Goal: Find specific page/section: Find specific page/section

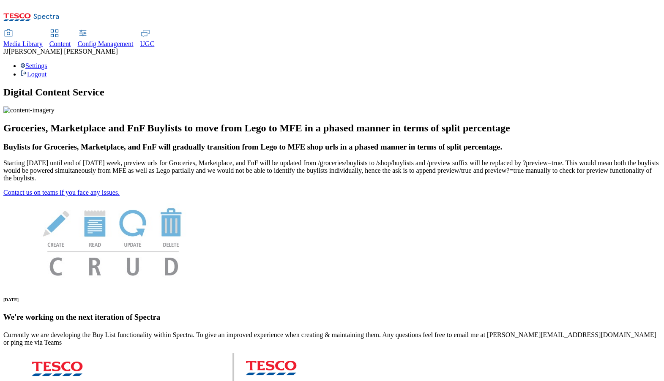
click at [71, 40] on span "Content" at bounding box center [60, 43] width 22 height 7
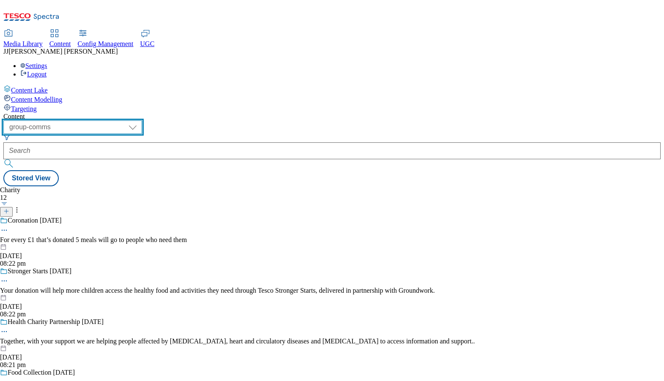
click at [142, 120] on select "dotcom-cz dotcom-hu dotcom-sk fnf-uk ghs-roi ghs-uk group-comms ighs-cz ighs-hu…" at bounding box center [72, 127] width 139 height 14
select select "ighs-sk"
click at [110, 120] on select "dotcom-cz dotcom-hu dotcom-sk fnf-uk ghs-roi ghs-uk group-comms ighs-cz ighs-hu…" at bounding box center [72, 127] width 139 height 14
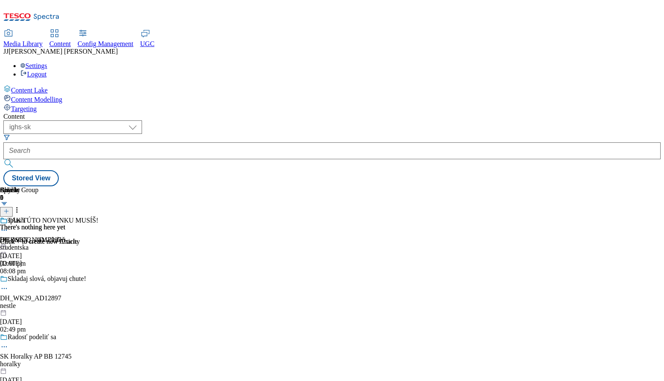
click at [157, 244] on div "studentska" at bounding box center [78, 248] width 157 height 8
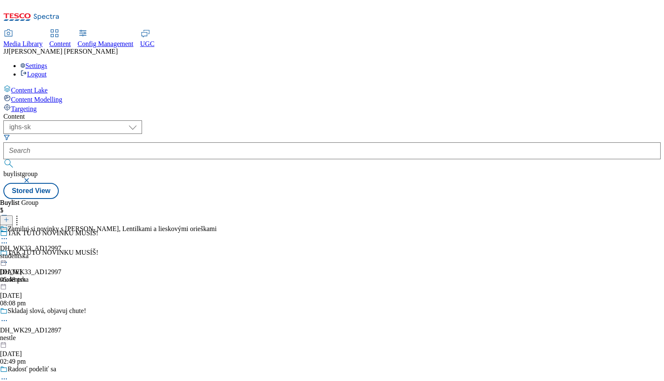
click at [217, 252] on div "studentska" at bounding box center [108, 256] width 217 height 8
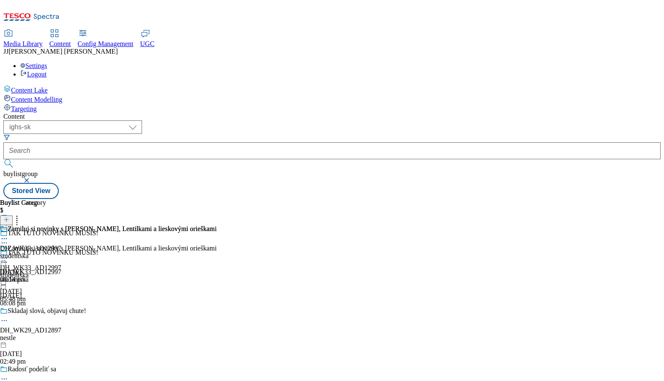
click at [8, 254] on icon at bounding box center [4, 258] width 8 height 8
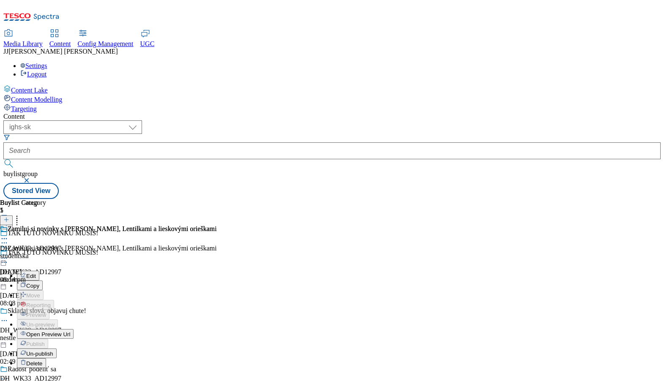
click at [70, 331] on span "Open Preview Url" at bounding box center [48, 334] width 44 height 6
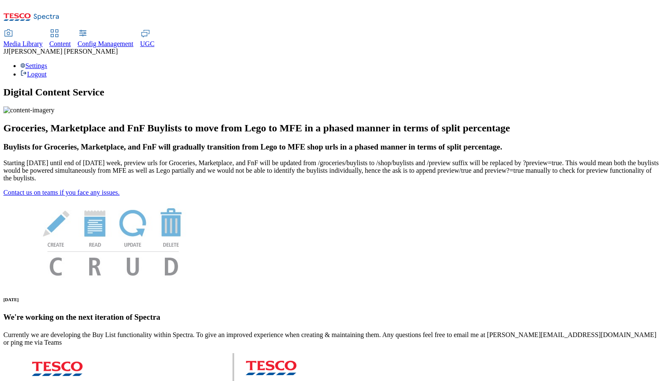
click at [71, 40] on div "Content" at bounding box center [60, 44] width 22 height 8
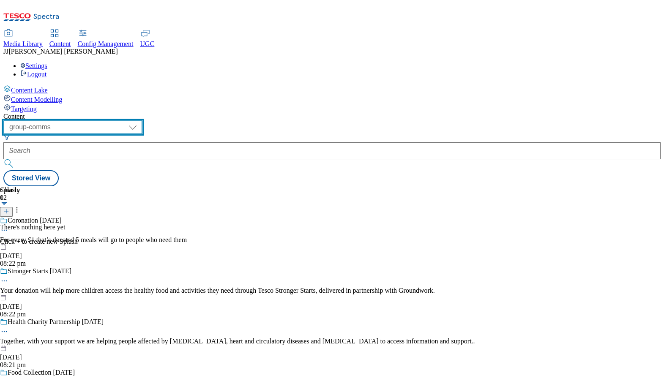
click at [142, 120] on select "dotcom-cz dotcom-hu dotcom-sk fnf-uk ghs-roi ghs-uk group-comms ighs-cz ighs-hu…" at bounding box center [72, 127] width 139 height 14
select select "ighs-sk"
click at [110, 120] on select "dotcom-cz dotcom-hu dotcom-sk fnf-uk ghs-roi ghs-uk group-comms ighs-cz ighs-hu…" at bounding box center [72, 127] width 139 height 14
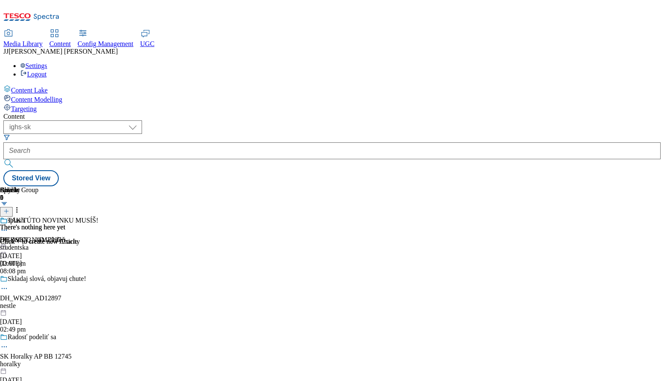
click at [157, 217] on div "TAK TÚTO NOVINKU MUSÍŠ! DH_WK33_AD12997 studentska 4 Sept 2025 08:08 pm" at bounding box center [78, 246] width 157 height 58
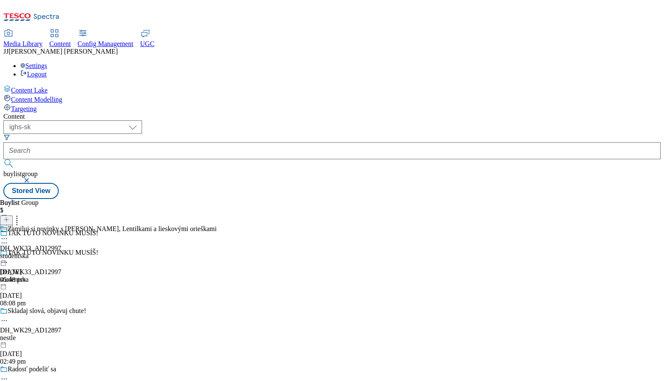
click at [8, 235] on icon at bounding box center [4, 239] width 8 height 8
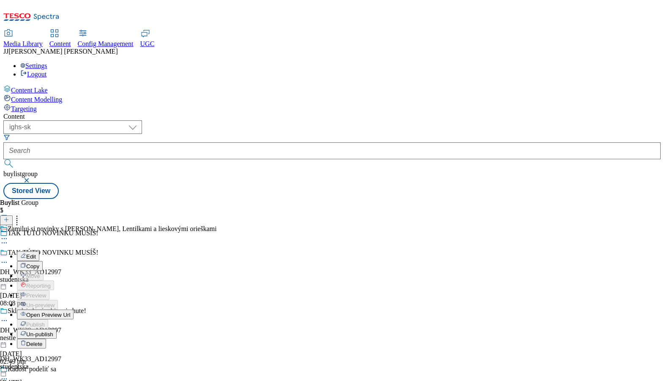
click at [70, 312] on span "Open Preview Url" at bounding box center [48, 315] width 44 height 6
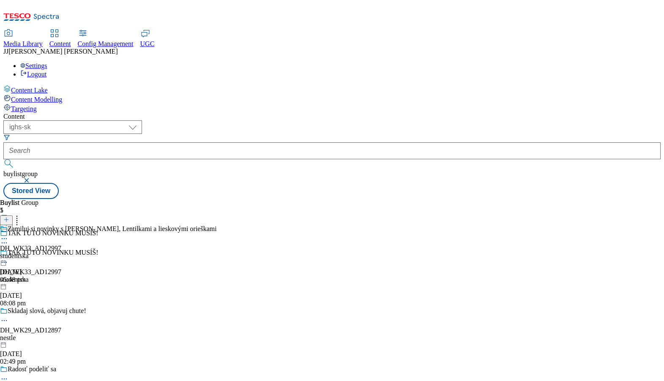
click at [157, 307] on div "Skladaj slová, objavuj chute! DH_WK29_AD12897 nestle 12 Aug 2025 02:49 pm" at bounding box center [78, 336] width 157 height 58
click at [157, 276] on div "studentska" at bounding box center [78, 280] width 157 height 8
click at [217, 235] on div at bounding box center [108, 240] width 217 height 10
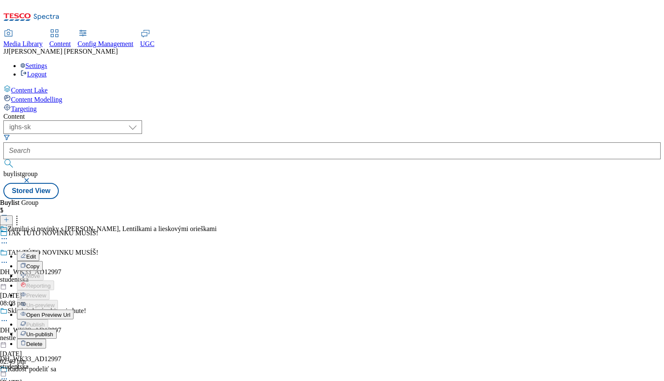
click at [70, 312] on span "Open Preview Url" at bounding box center [48, 315] width 44 height 6
